Goal: Transaction & Acquisition: Obtain resource

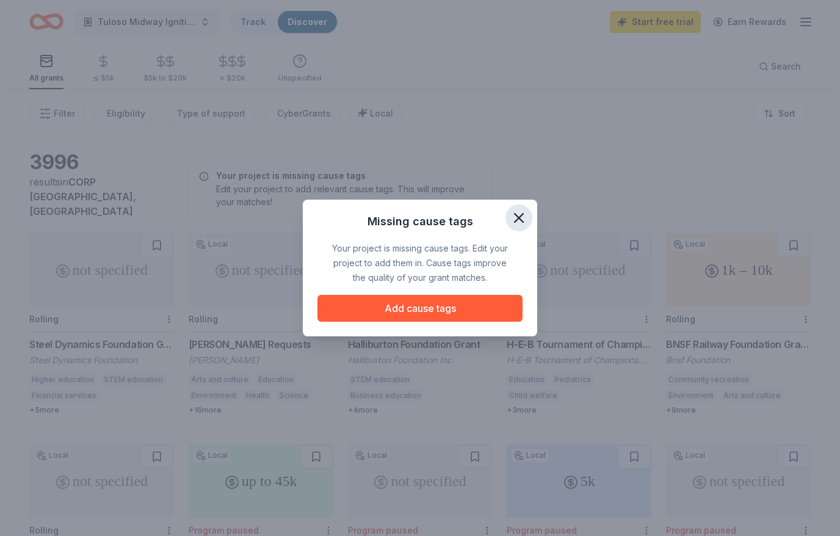
click at [531, 220] on button "button" at bounding box center [519, 218] width 27 height 27
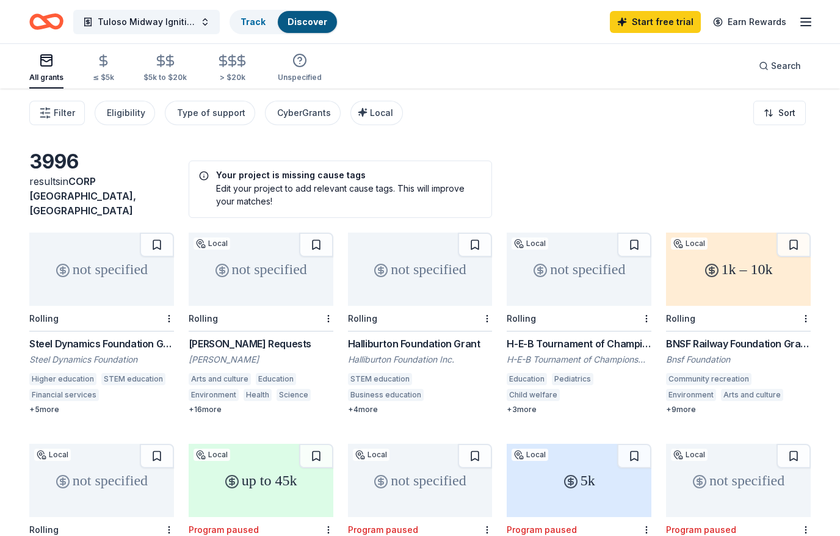
click at [124, 254] on div "not specified" at bounding box center [101, 269] width 145 height 73
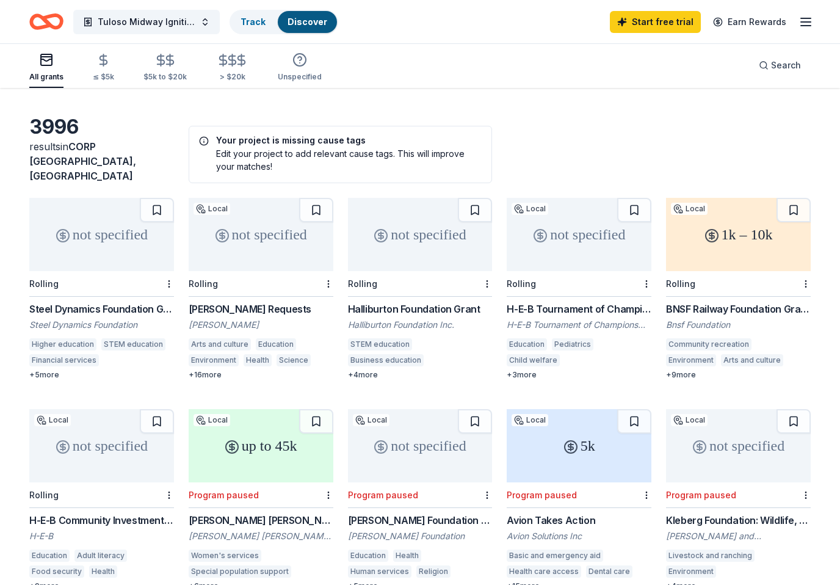
scroll to position [35, 0]
click at [757, 241] on div "1k – 10k" at bounding box center [738, 234] width 145 height 73
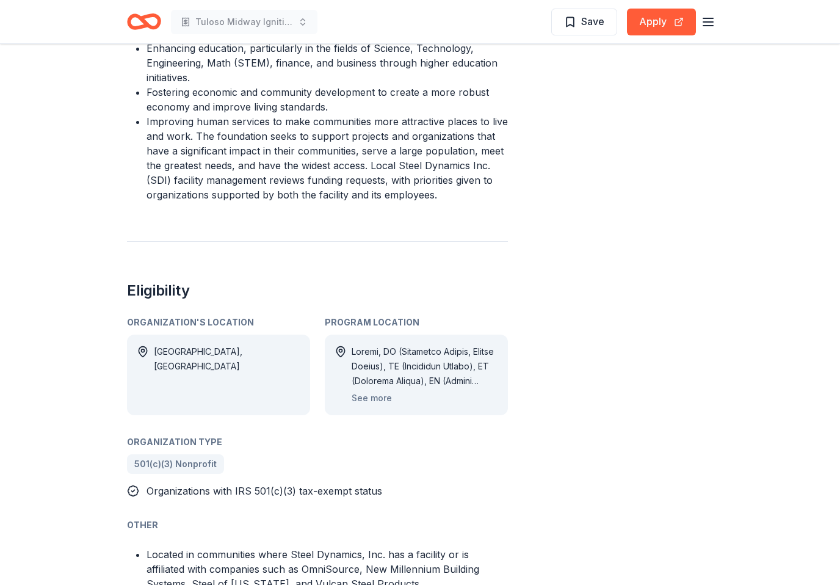
scroll to position [525, 0]
click at [381, 402] on button "See more" at bounding box center [372, 397] width 40 height 15
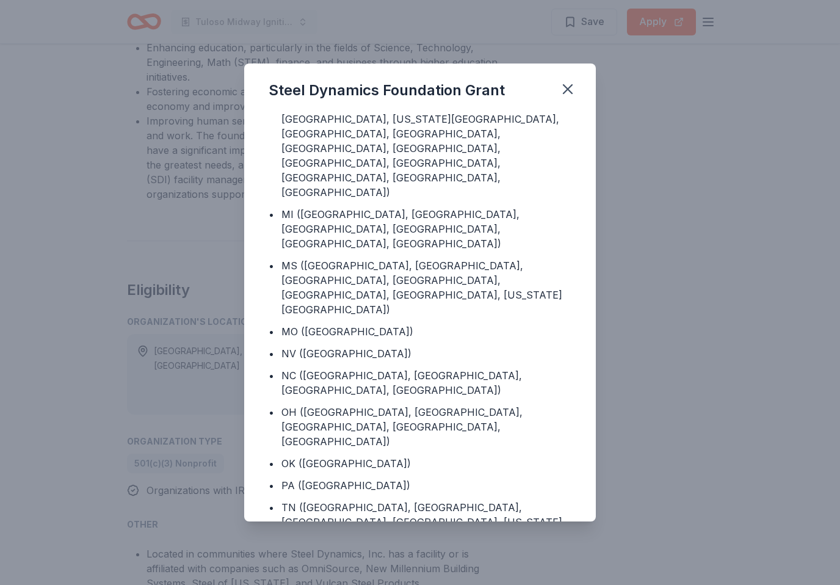
scroll to position [166, 0]
click at [575, 91] on icon "button" at bounding box center [567, 89] width 17 height 17
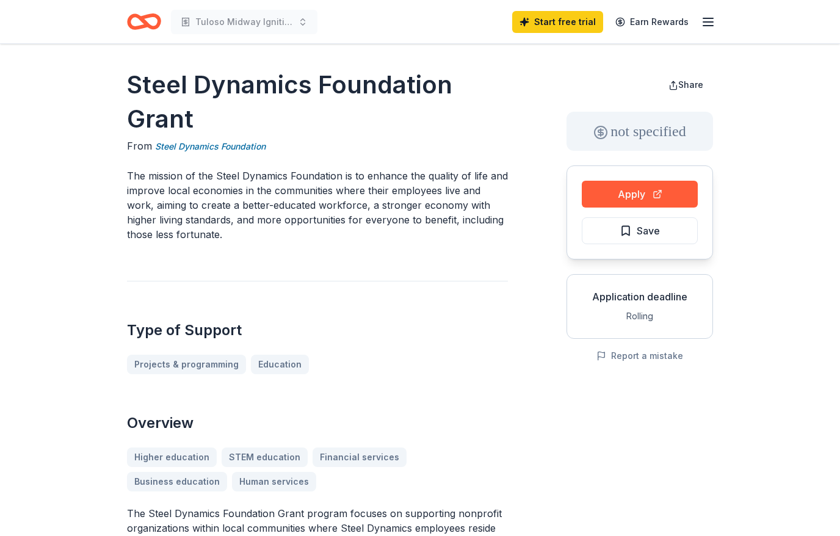
scroll to position [0, 0]
click at [663, 199] on button "Apply" at bounding box center [640, 194] width 116 height 27
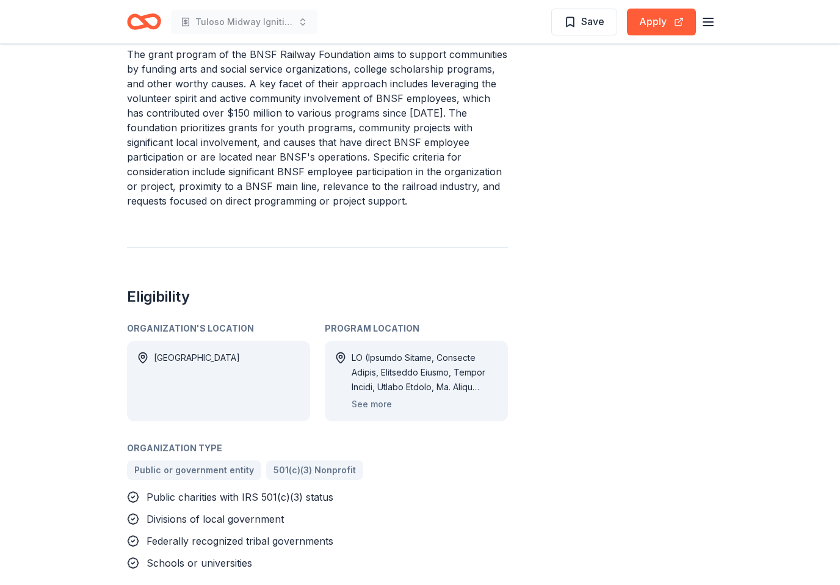
scroll to position [502, 0]
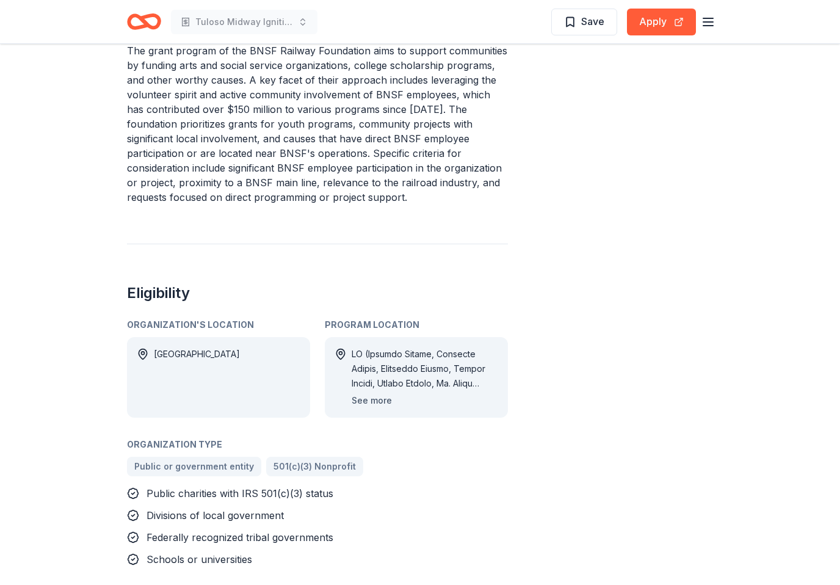
click at [381, 405] on button "See more" at bounding box center [372, 400] width 40 height 15
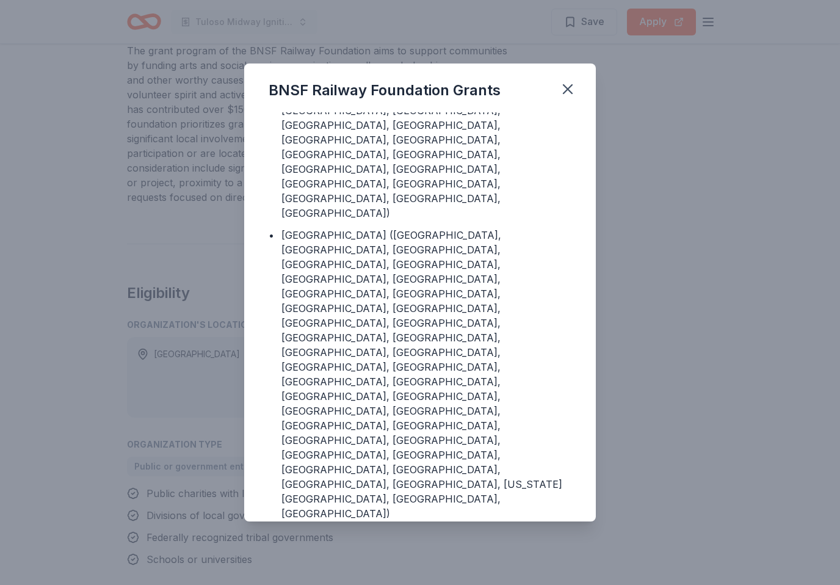
scroll to position [2610, 0]
click at [572, 97] on icon "button" at bounding box center [567, 89] width 17 height 17
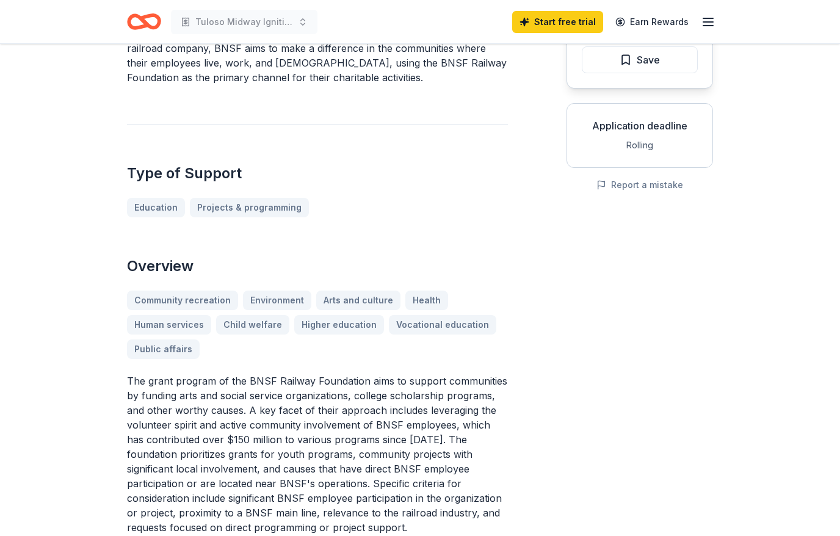
scroll to position [0, 0]
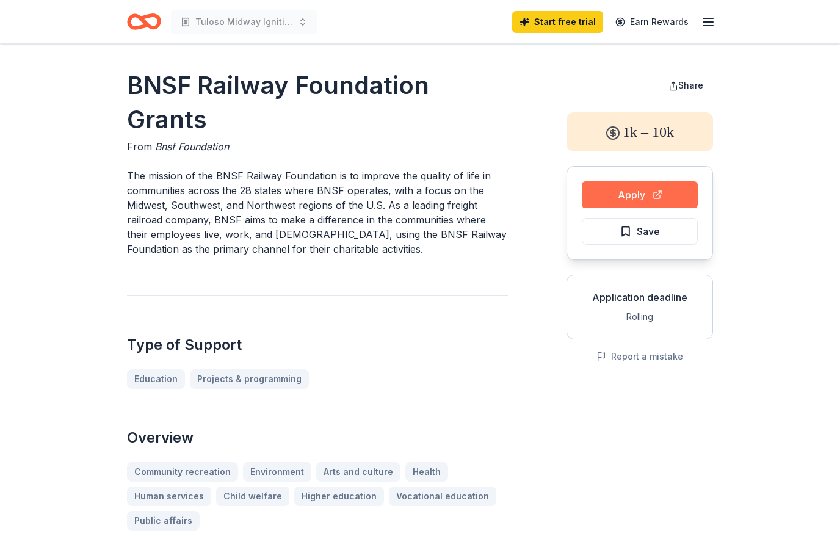
click at [646, 191] on button "Apply" at bounding box center [640, 194] width 116 height 27
